Goal: Use online tool/utility: Utilize a website feature to perform a specific function

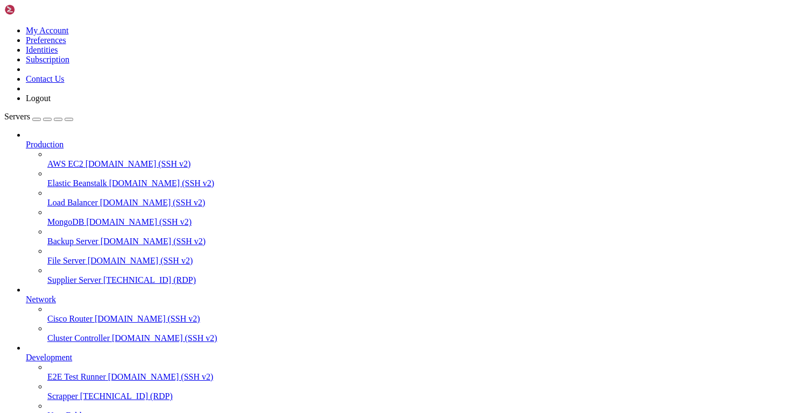
click at [103, 275] on span "[TECHNICAL_ID] (RDP)" at bounding box center [149, 279] width 93 height 9
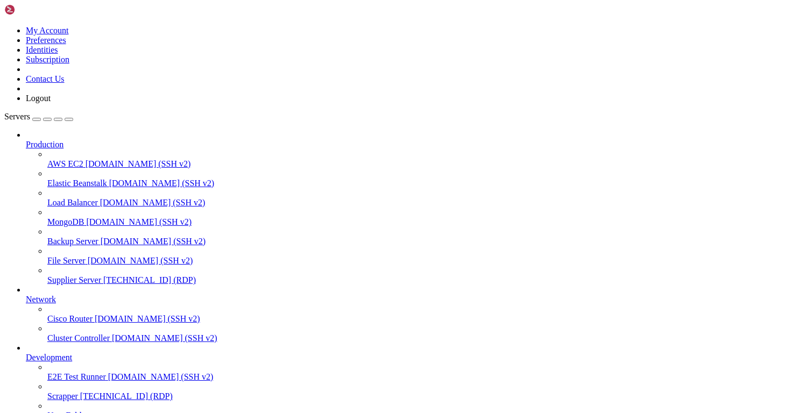
click at [103, 275] on span "[TECHNICAL_ID] (RDP)" at bounding box center [149, 279] width 93 height 9
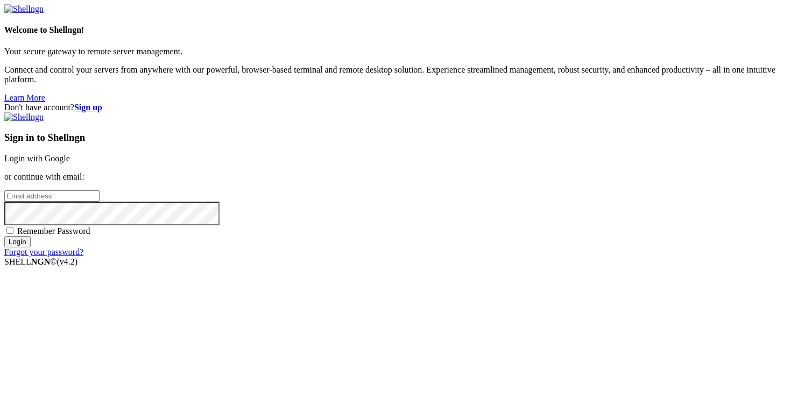
click at [100, 200] on input "email" at bounding box center [51, 195] width 95 height 11
type input "[PERSON_NAME][EMAIL_ADDRESS][DOMAIN_NAME]"
click at [31, 247] on input "Login" at bounding box center [17, 241] width 26 height 11
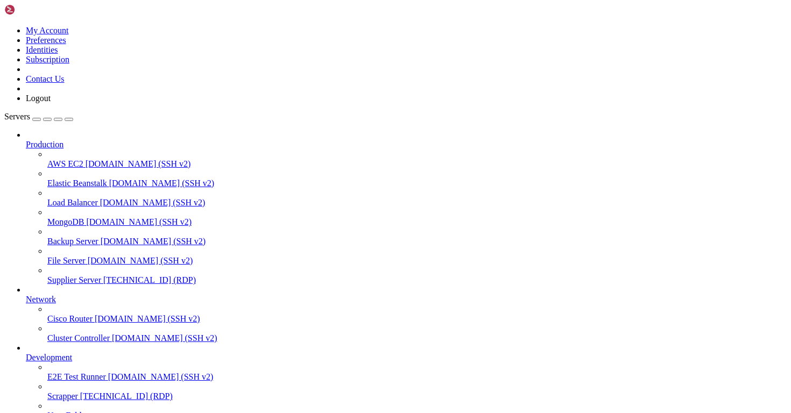
drag, startPoint x: 131, startPoint y: 744, endPoint x: 190, endPoint y: 744, distance: 58.6
